Goal: Find specific page/section: Find specific page/section

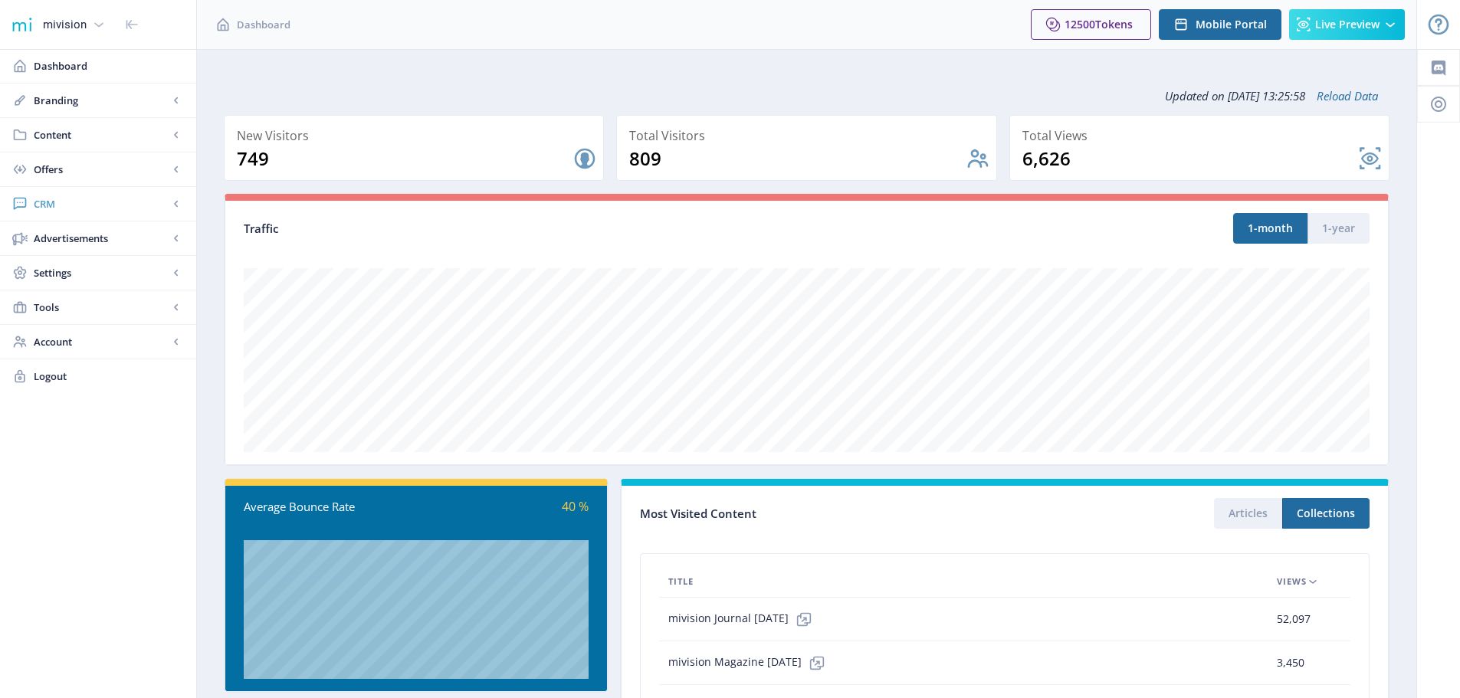
click at [50, 203] on span "CRM" at bounding box center [101, 203] width 135 height 15
click at [63, 232] on span "Readers" at bounding box center [115, 238] width 132 height 15
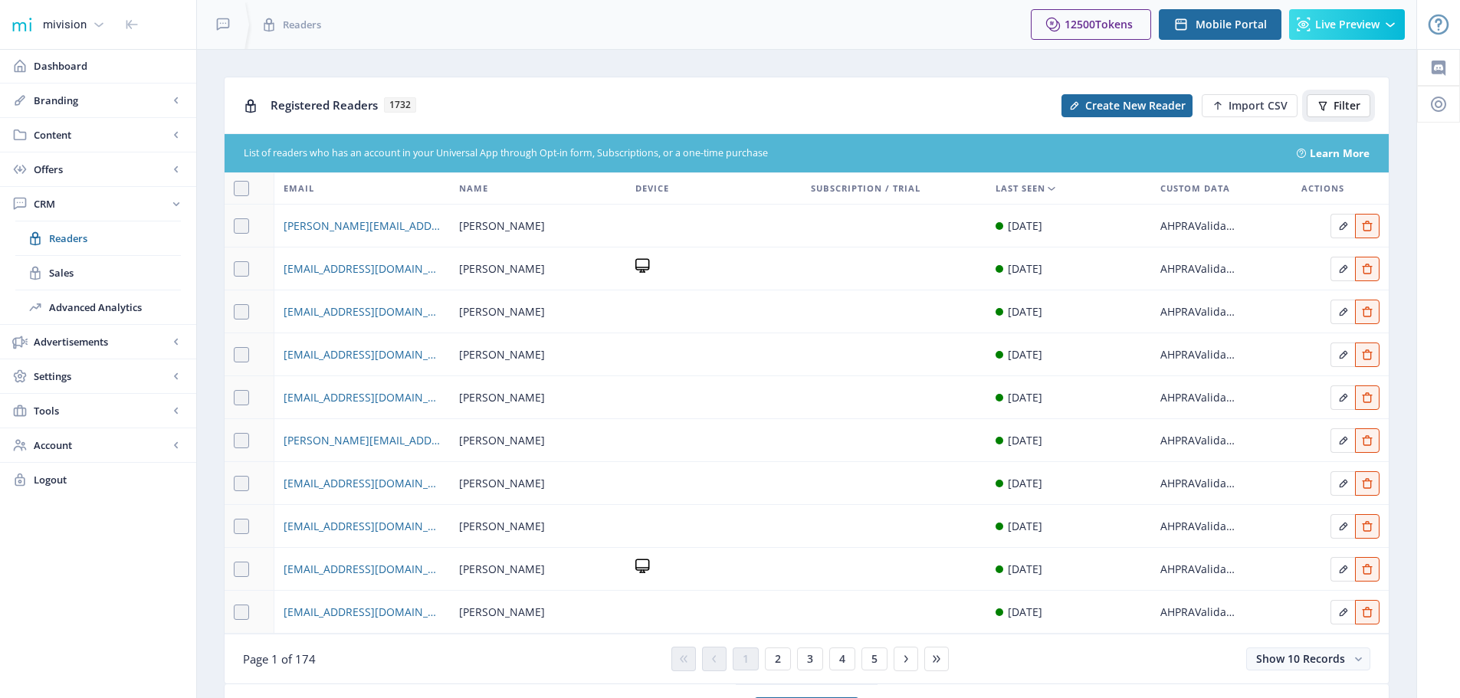
click at [1341, 110] on span "Filter" at bounding box center [1347, 106] width 27 height 12
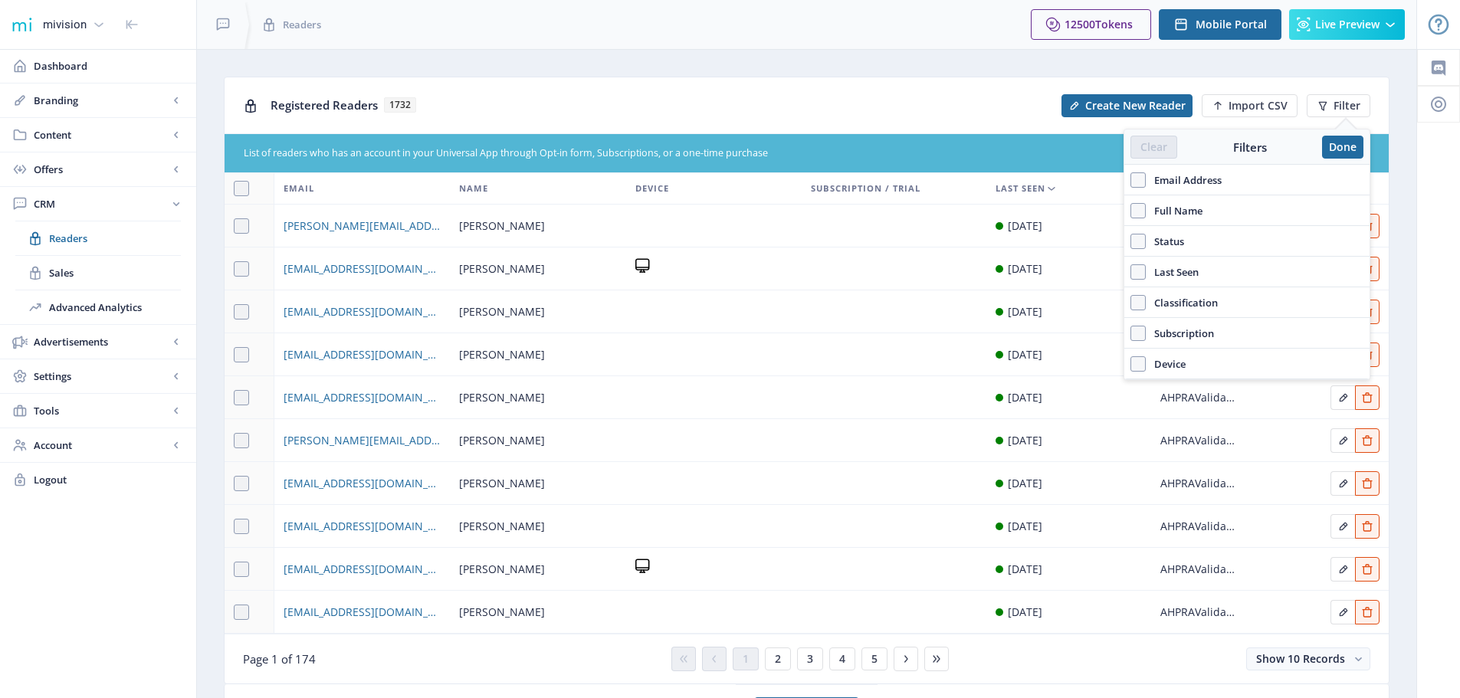
click at [1210, 178] on span "Email Address" at bounding box center [1184, 180] width 76 height 18
click at [1131, 179] on input "Email Address" at bounding box center [1131, 179] width 1 height 1
checkbox input "true"
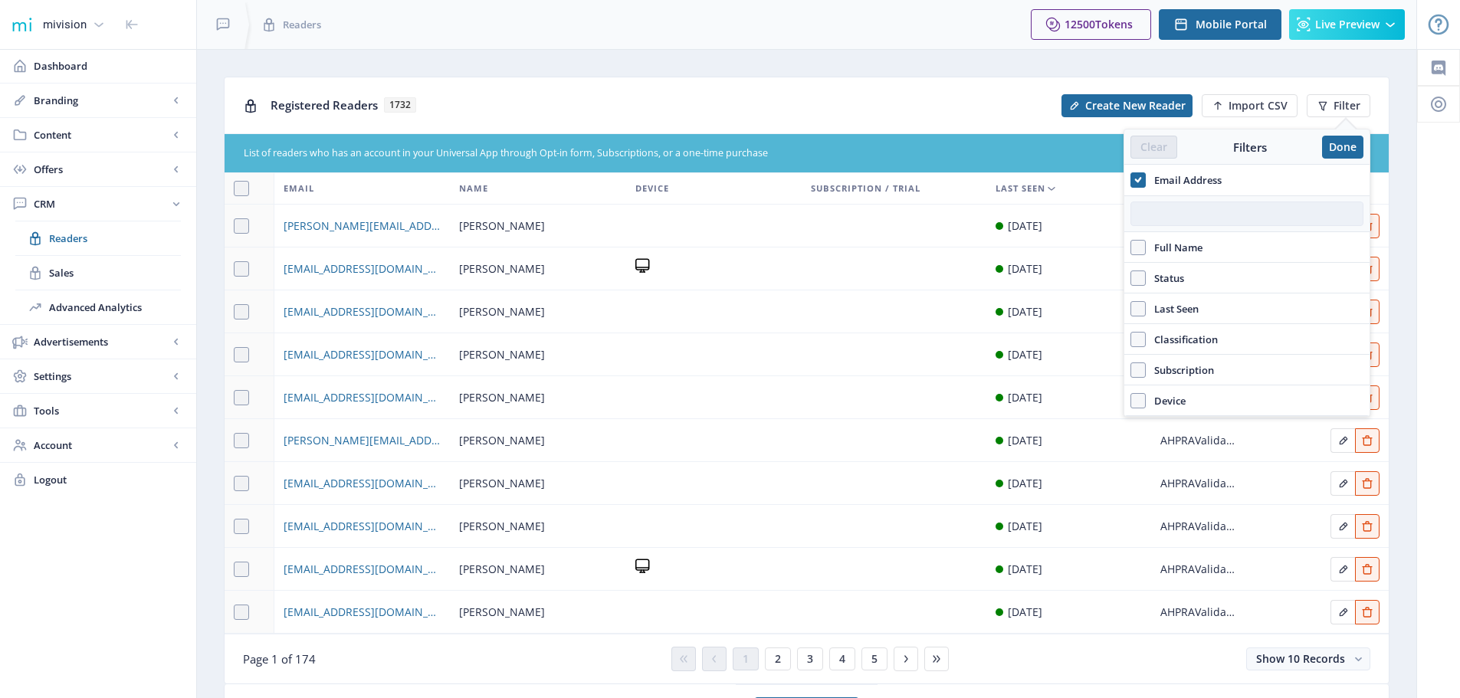
click at [1211, 214] on input "text" at bounding box center [1247, 214] width 233 height 25
paste input "[EMAIL_ADDRESS][DOMAIN_NAME]"
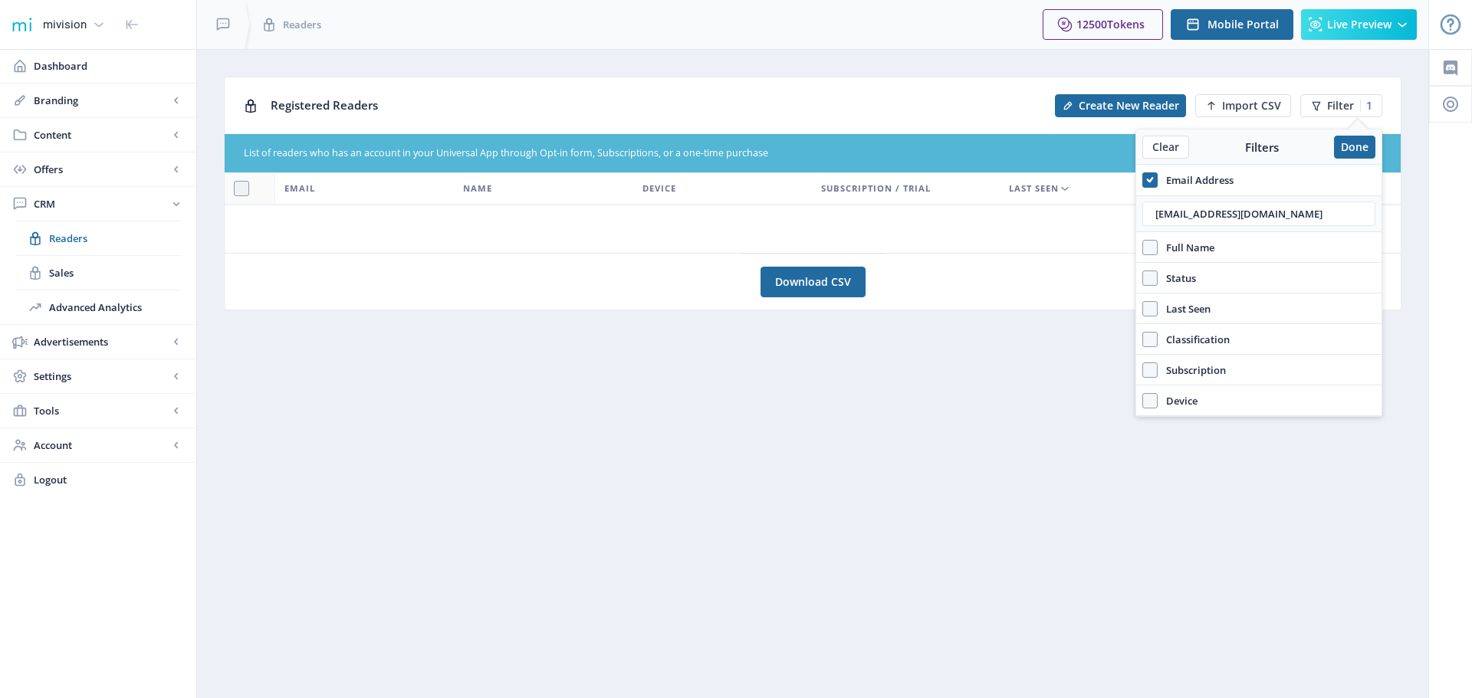
click at [1000, 353] on nb-layout-column "Registered Readers Create New Reader Import CSV Filter 1 List of readers who ha…" at bounding box center [812, 373] width 1233 height 649
drag, startPoint x: 1299, startPoint y: 215, endPoint x: 986, endPoint y: 207, distance: 313.6
click at [986, 207] on nb-layout "mivision Dashboard Branding App Appearance Brand Brief Pages SEO Web Custom Dom…" at bounding box center [736, 349] width 1472 height 698
paste input "Vision Eye Institute's SHARED VISION Webinar"
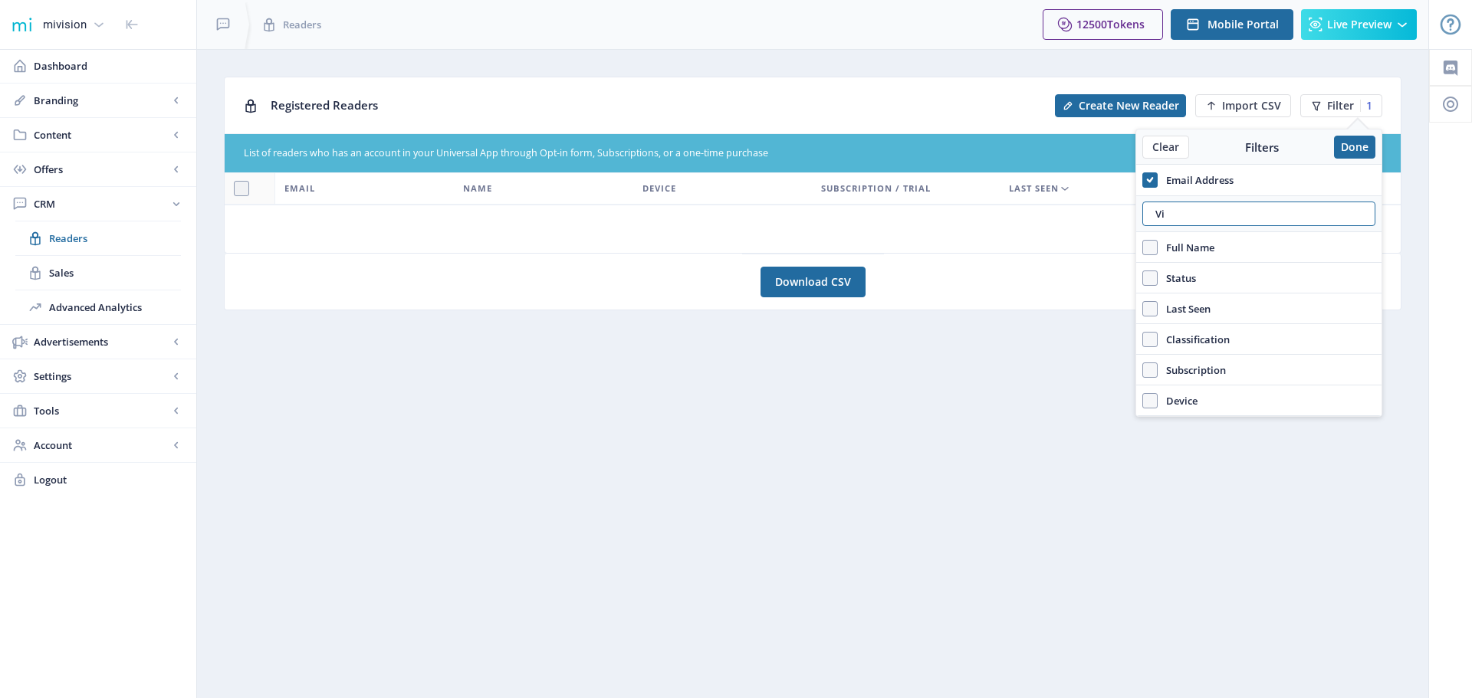
type input "V"
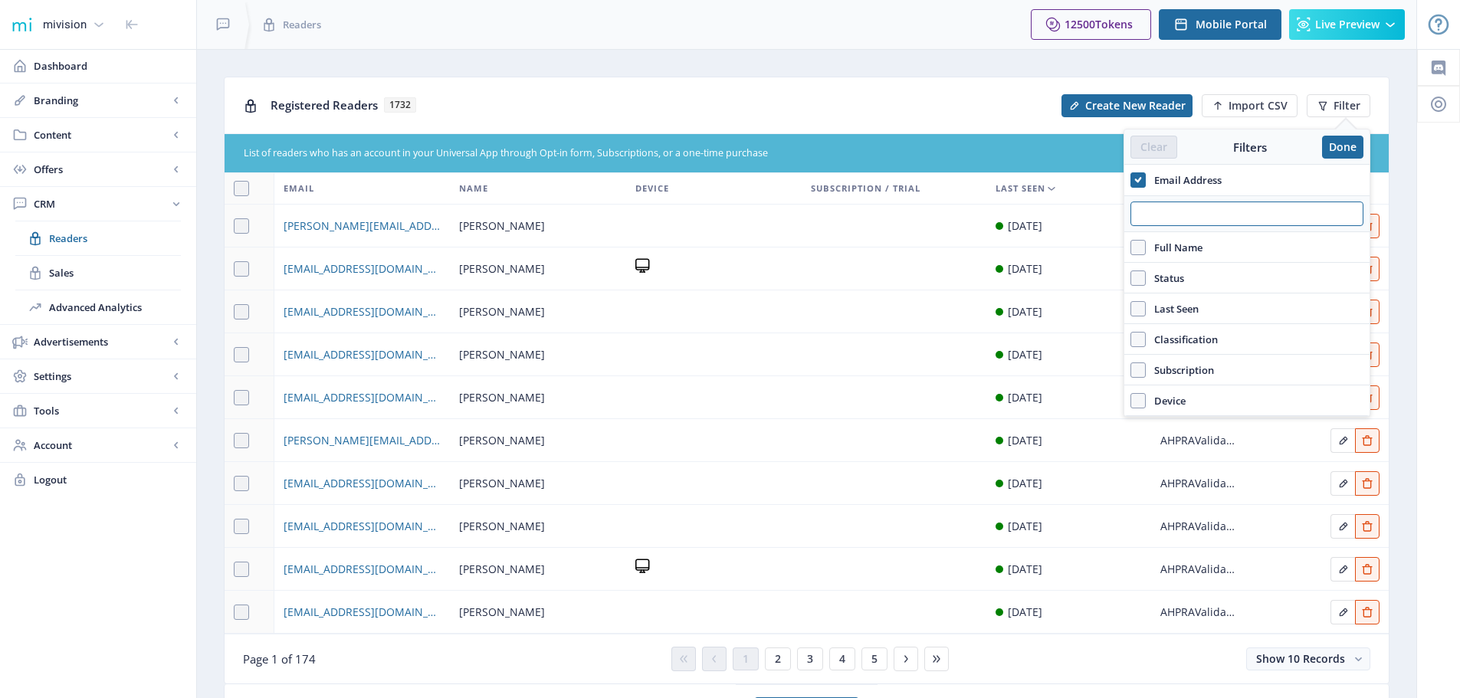
paste input "[PERSON_NAME][EMAIL_ADDRESS][PERSON_NAME][DOMAIN_NAME]"
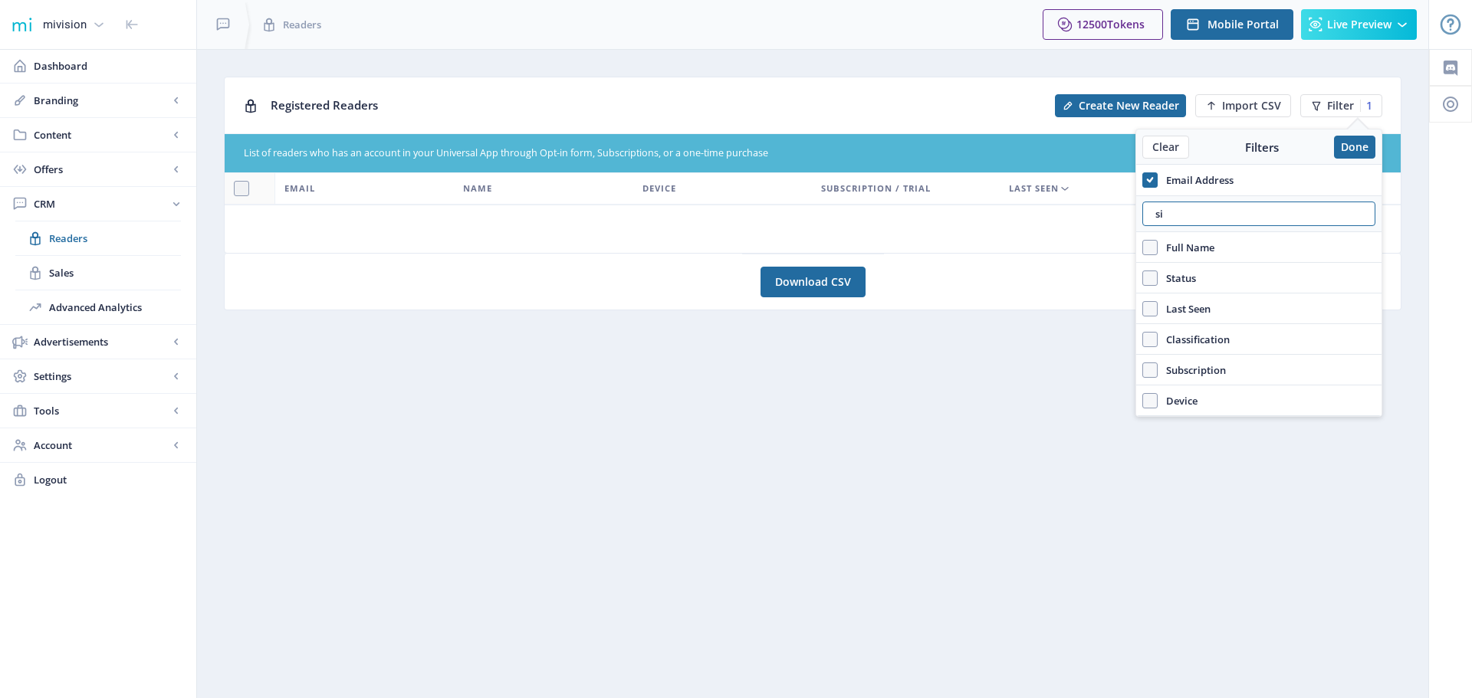
type input "s"
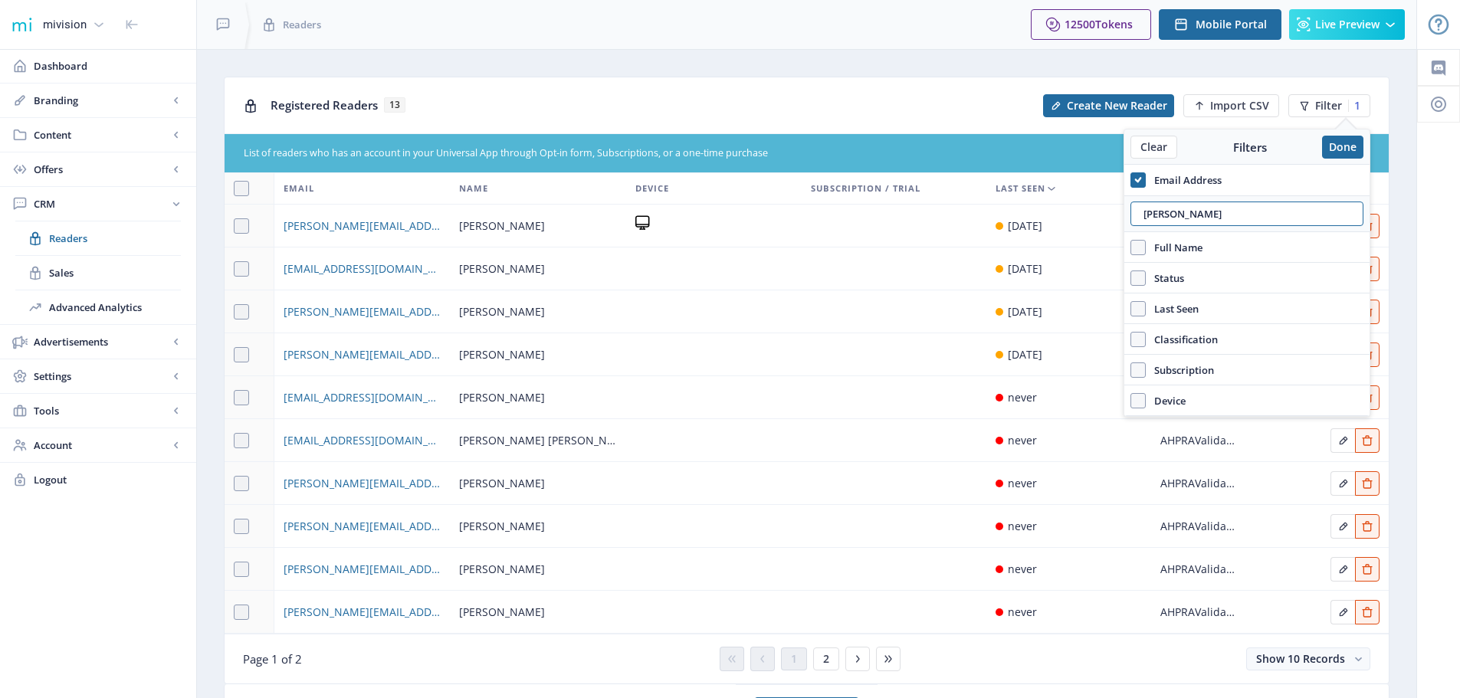
type input "[PERSON_NAME]"
